Goal: Transaction & Acquisition: Obtain resource

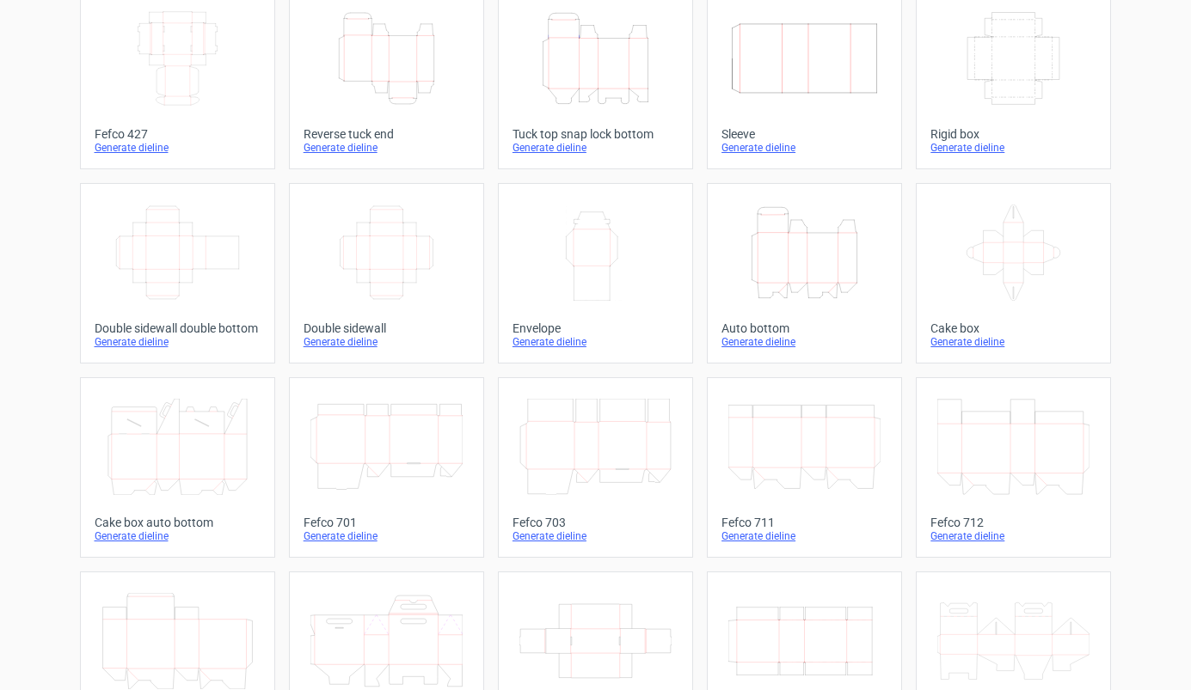
scroll to position [32, 0]
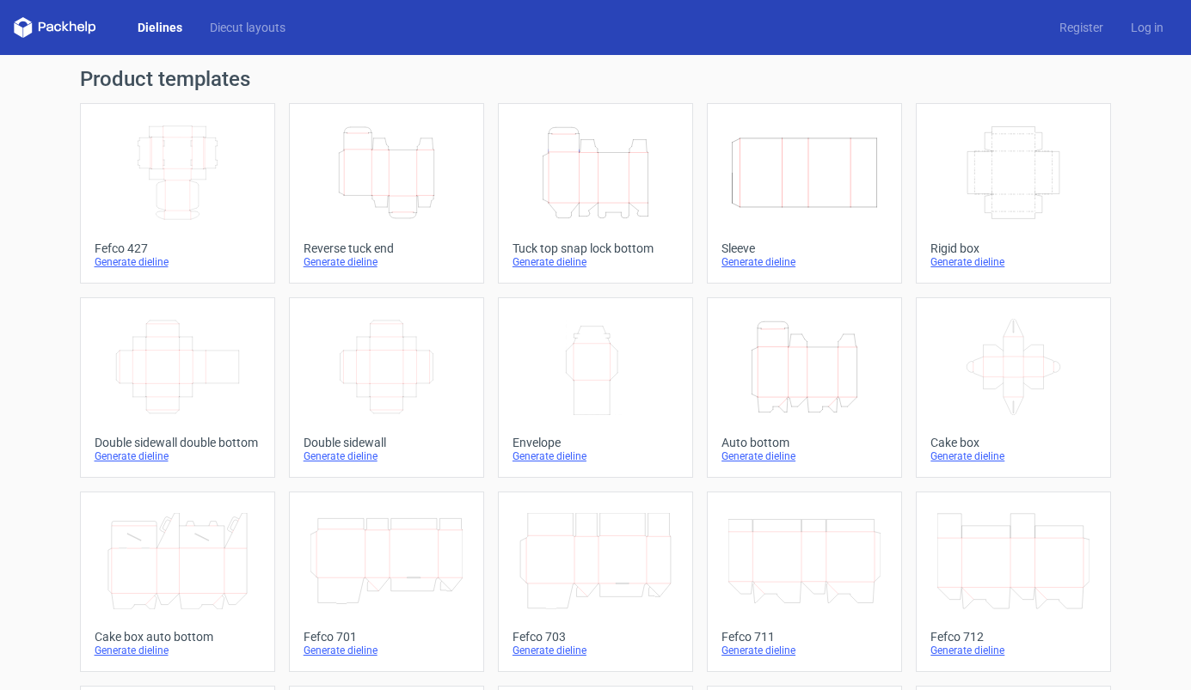
click at [787, 174] on icon "Width Depth Height" at bounding box center [804, 173] width 152 height 96
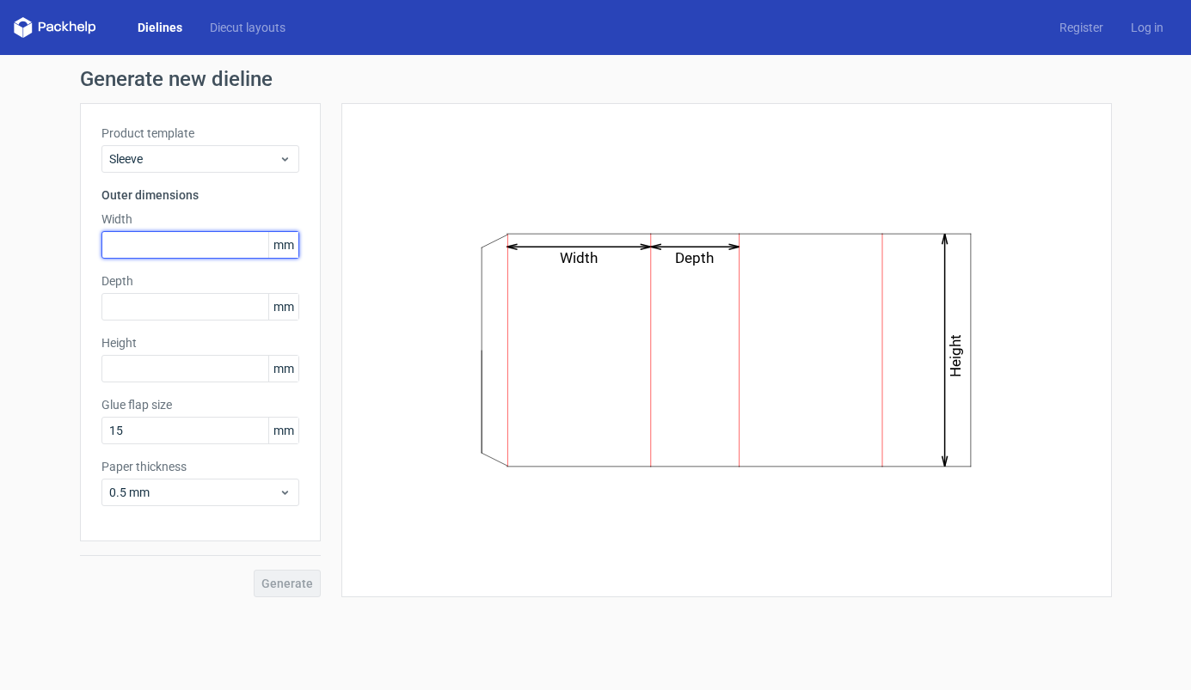
click at [162, 242] on input "text" at bounding box center [200, 245] width 198 height 28
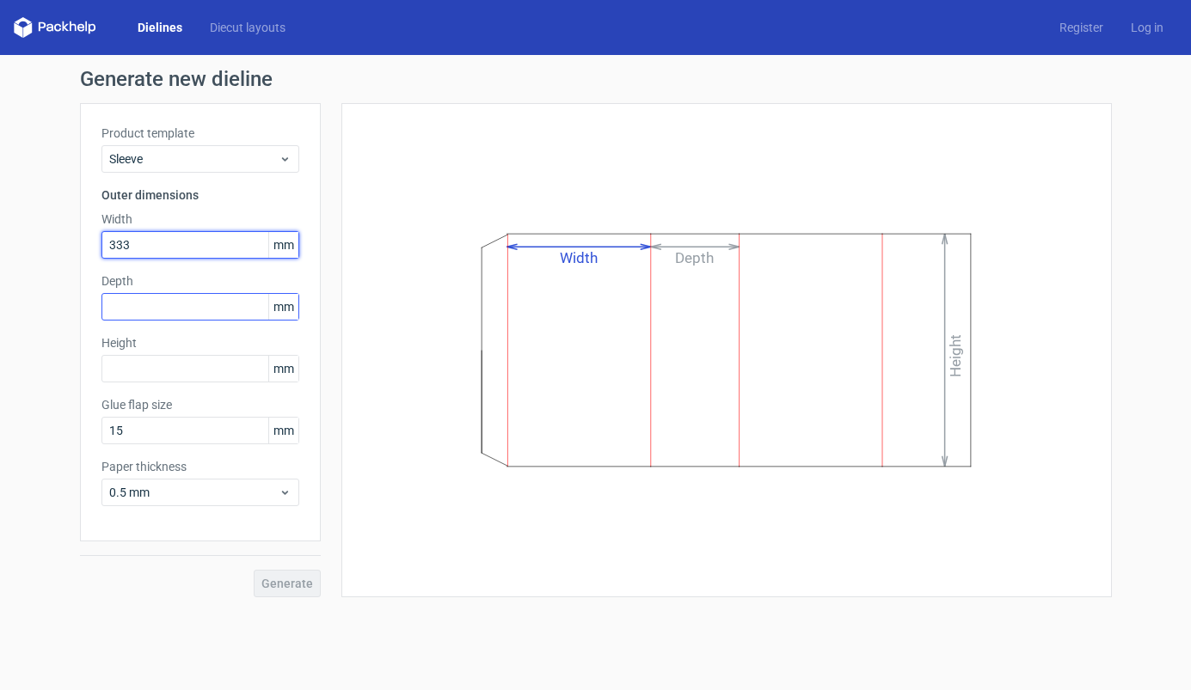
type input "333"
click at [146, 299] on input "text" at bounding box center [200, 307] width 198 height 28
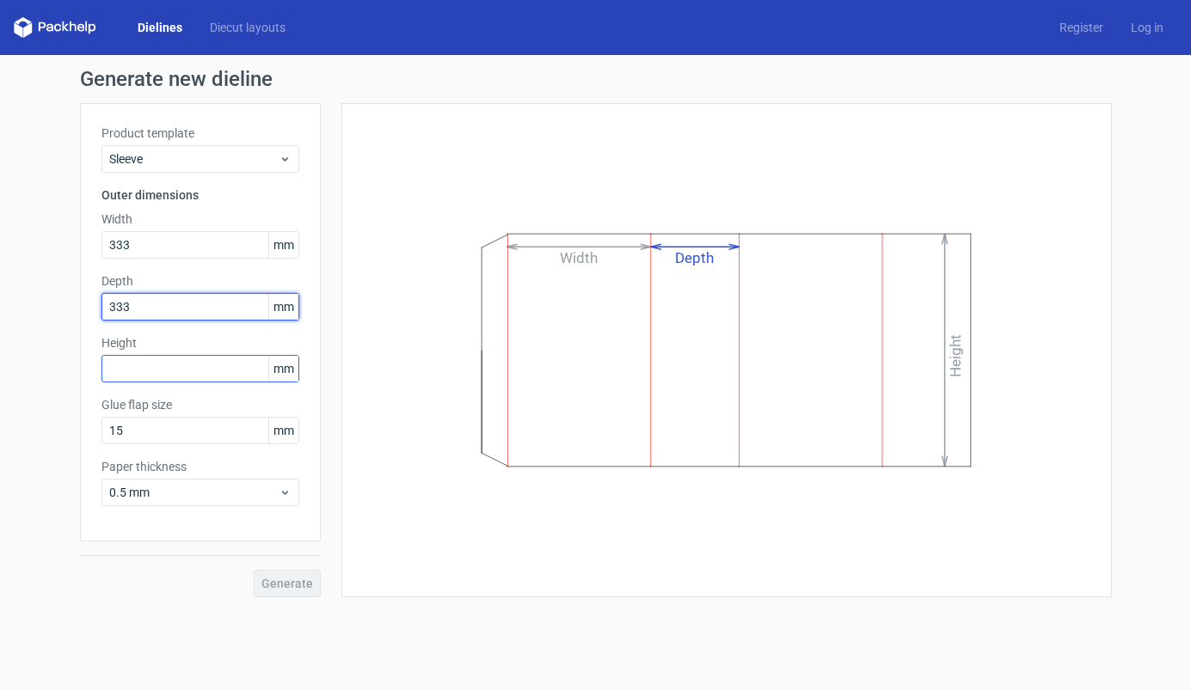
type input "333"
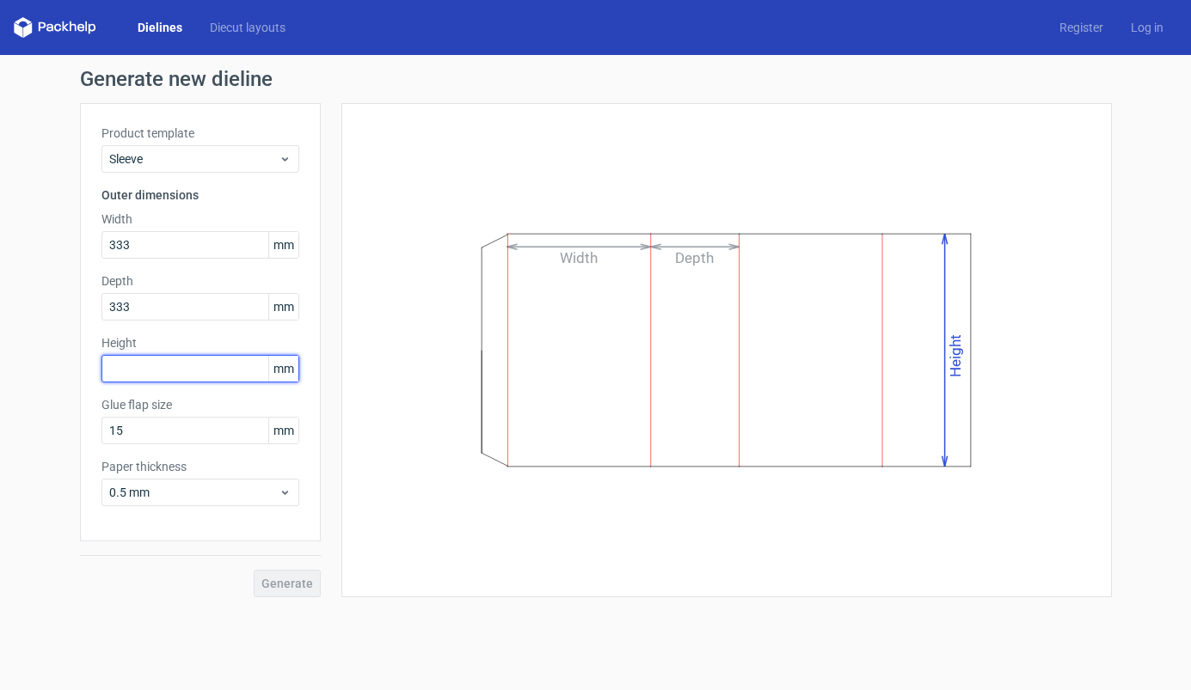
click at [153, 369] on input "text" at bounding box center [200, 369] width 198 height 28
type input "333"
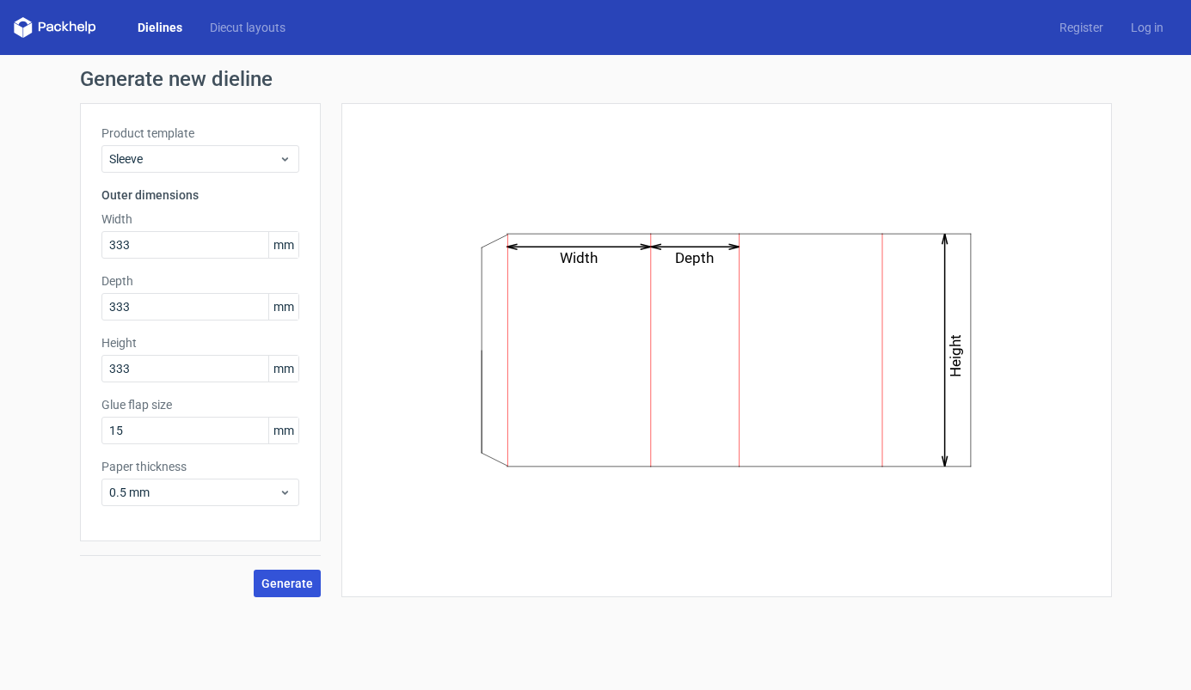
click at [288, 587] on span "Generate" at bounding box center [287, 584] width 52 height 12
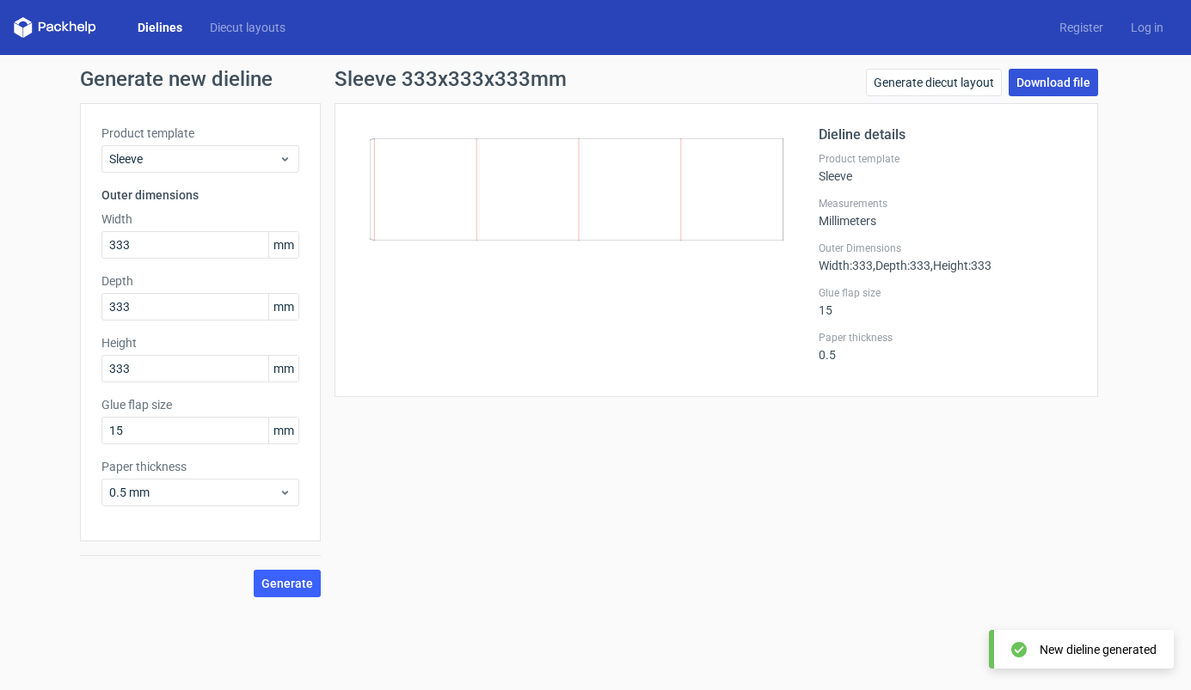
click at [1063, 90] on link "Download file" at bounding box center [1052, 83] width 89 height 28
click at [980, 232] on div "Dieline details Product template Sleeve Measurements Millimeters Outer Dimensio…" at bounding box center [947, 250] width 258 height 251
click at [66, 25] on icon at bounding box center [55, 27] width 83 height 21
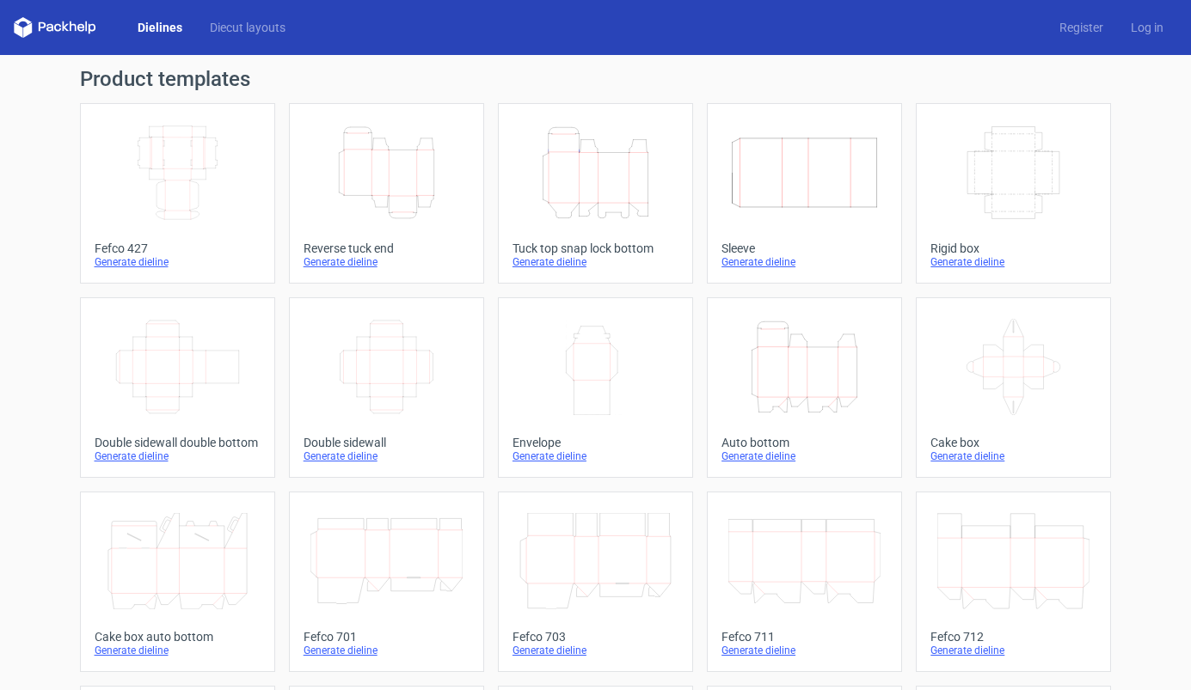
click at [351, 261] on div "Generate dieline" at bounding box center [386, 262] width 166 height 14
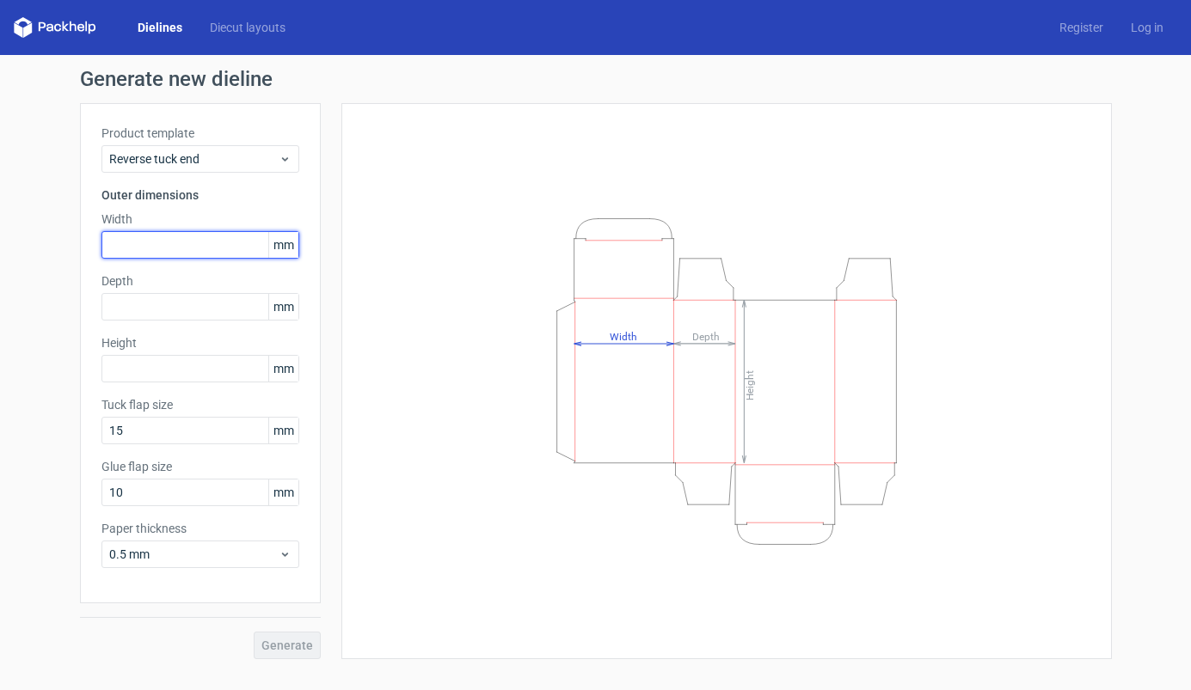
click at [207, 256] on input "text" at bounding box center [200, 245] width 198 height 28
type input "432"
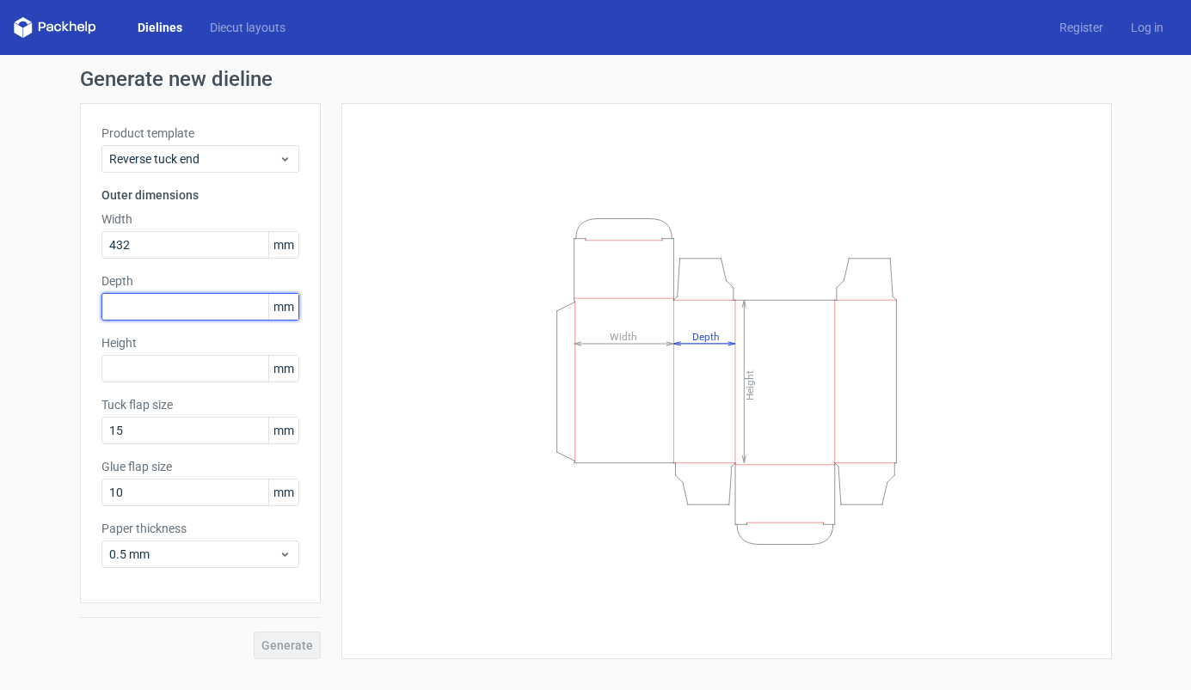
click at [197, 306] on input "text" at bounding box center [200, 307] width 198 height 28
type input "234"
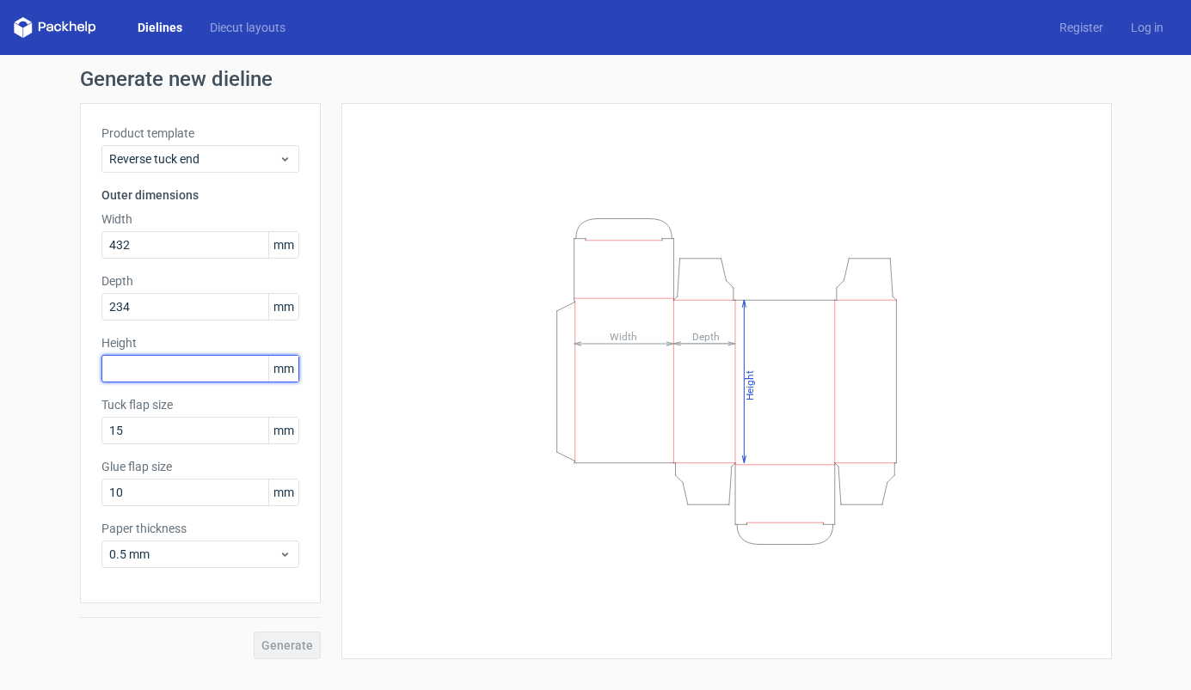
click at [186, 358] on input "text" at bounding box center [200, 369] width 198 height 28
type input "32"
click at [291, 636] on button "Generate" at bounding box center [287, 646] width 67 height 28
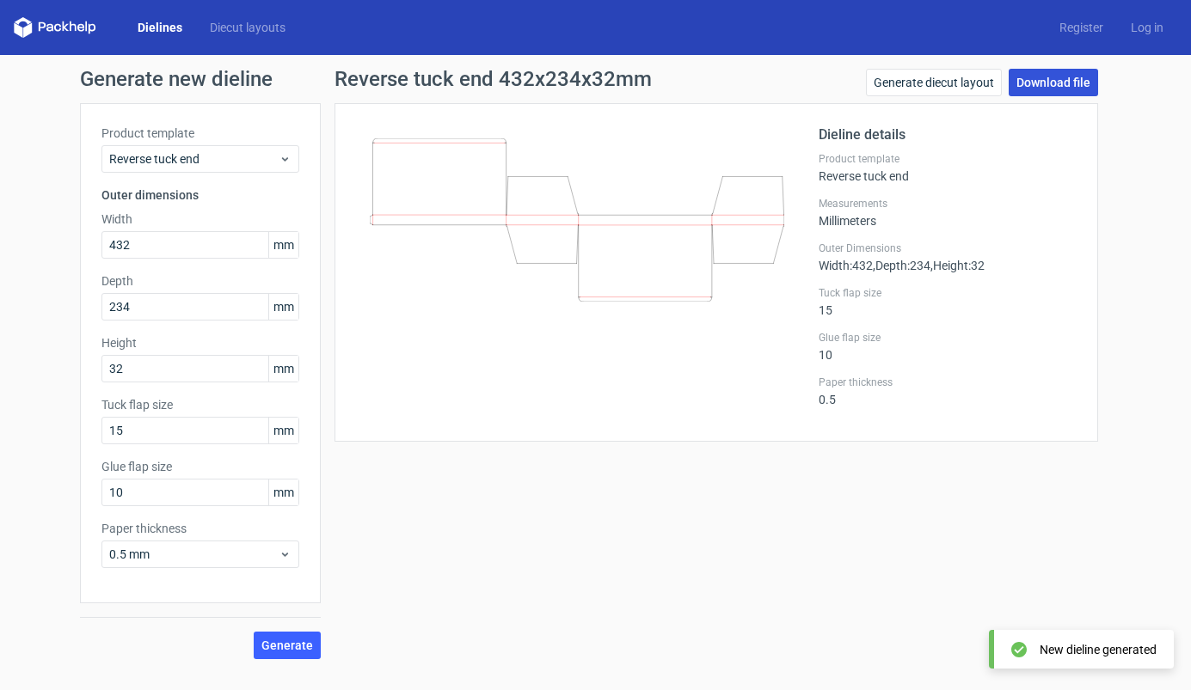
click at [1049, 88] on link "Download file" at bounding box center [1052, 83] width 89 height 28
